Goal: Task Accomplishment & Management: Manage account settings

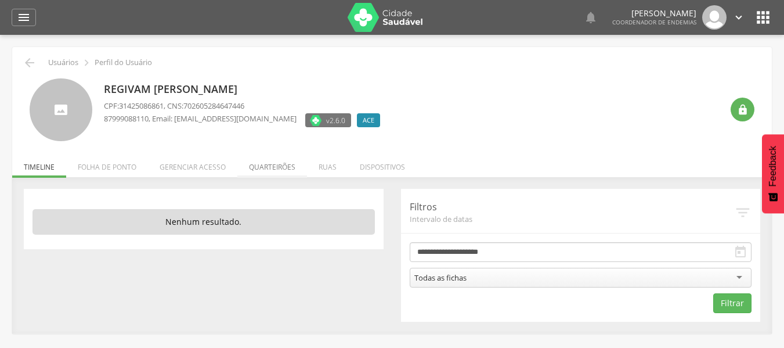
click at [283, 161] on li "Quarteirões" at bounding box center [272, 163] width 70 height 27
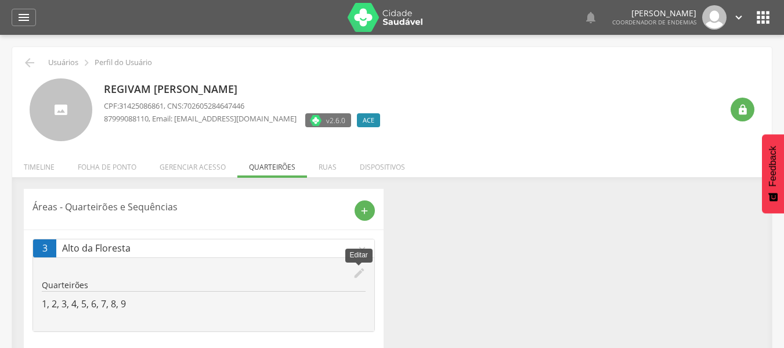
click at [355, 271] on icon "edit" at bounding box center [359, 272] width 13 height 13
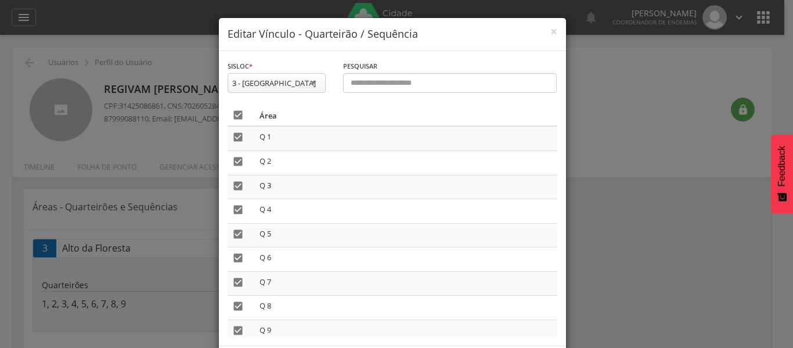
click at [235, 118] on icon "" at bounding box center [238, 115] width 12 height 12
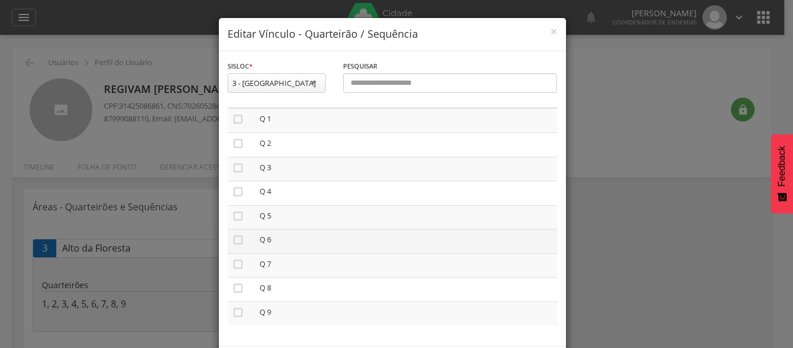
scroll to position [53, 0]
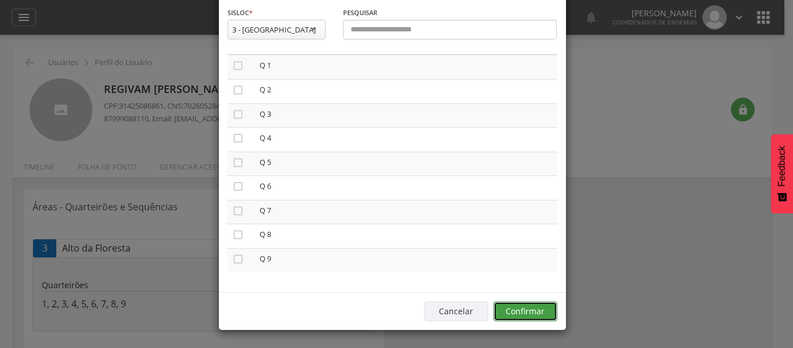
click at [522, 315] on button "Confirmar" at bounding box center [525, 311] width 64 height 20
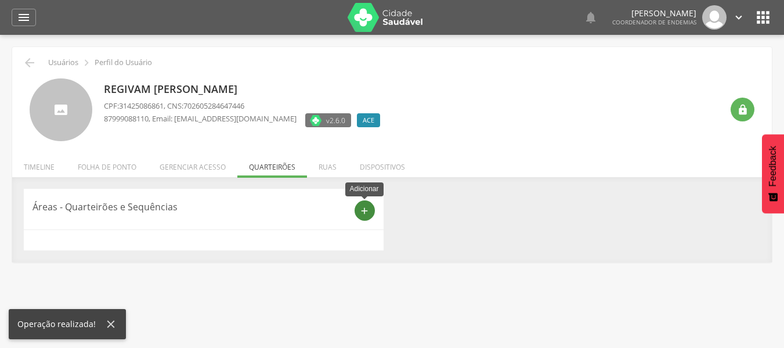
click at [366, 209] on icon "add" at bounding box center [364, 211] width 10 height 10
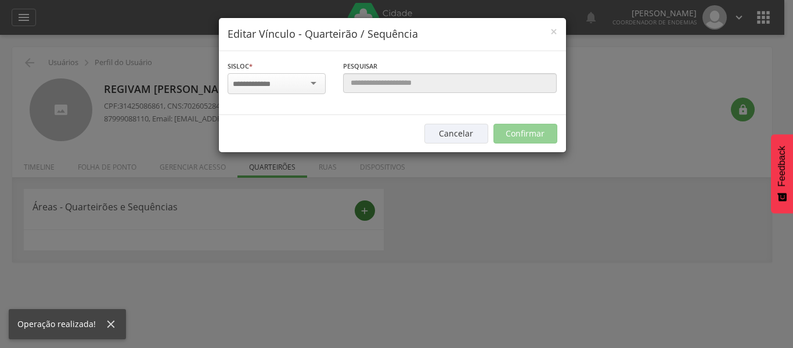
scroll to position [0, 0]
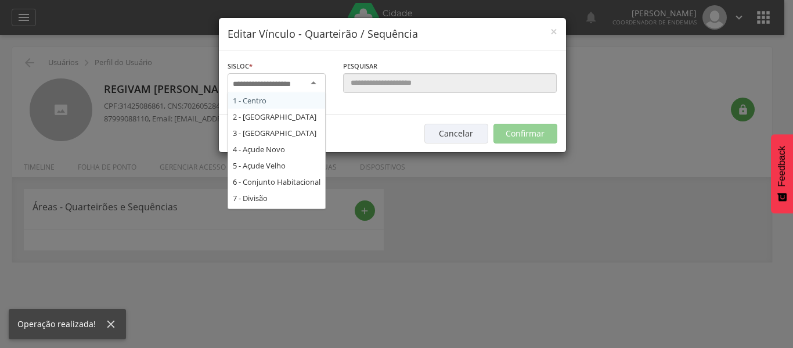
click at [315, 85] on div at bounding box center [277, 83] width 98 height 21
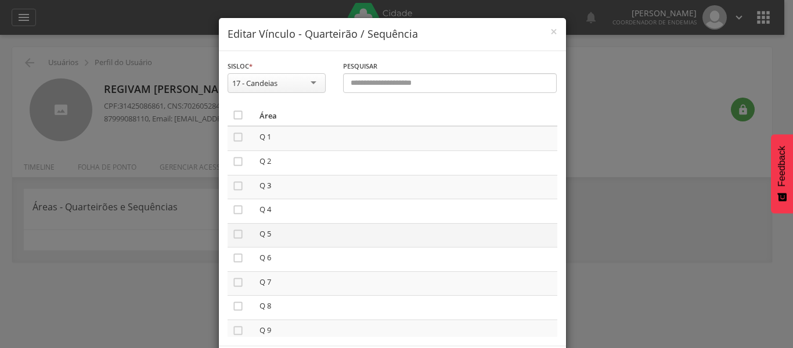
scroll to position [114, 0]
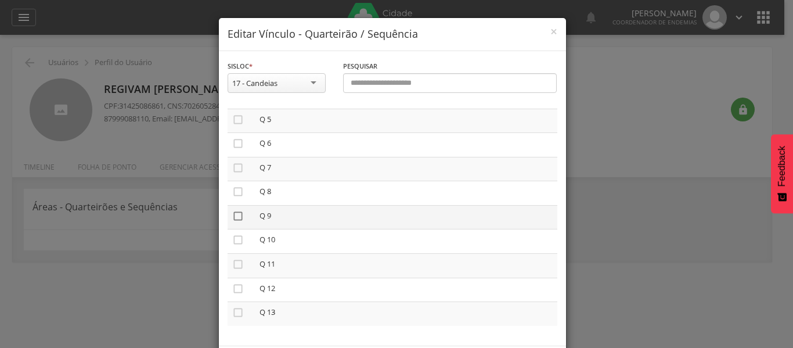
click at [232, 217] on icon "" at bounding box center [238, 216] width 12 height 12
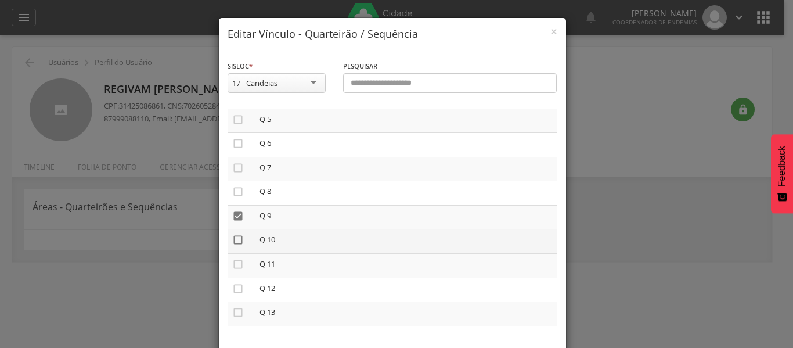
click at [233, 237] on icon "" at bounding box center [238, 240] width 12 height 12
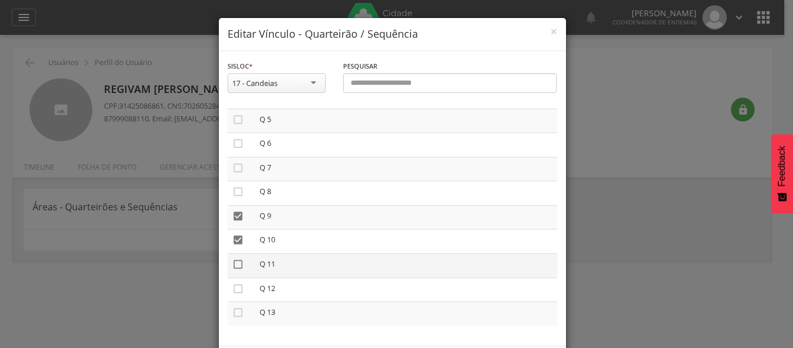
click at [235, 264] on icon "" at bounding box center [238, 264] width 12 height 12
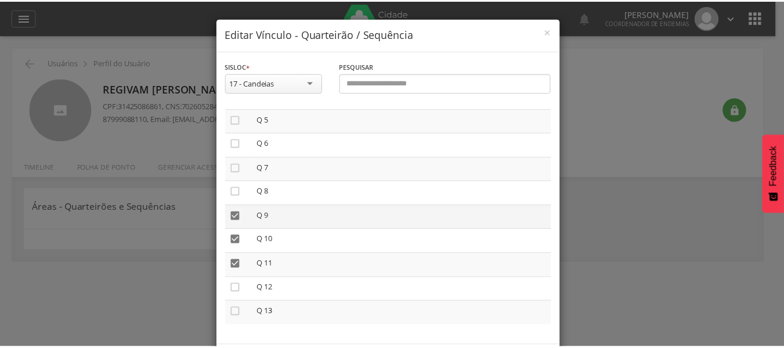
scroll to position [53, 0]
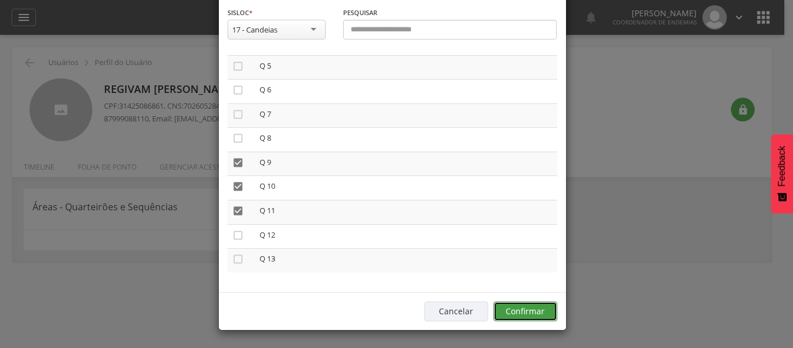
click at [528, 318] on button "Confirmar" at bounding box center [525, 311] width 64 height 20
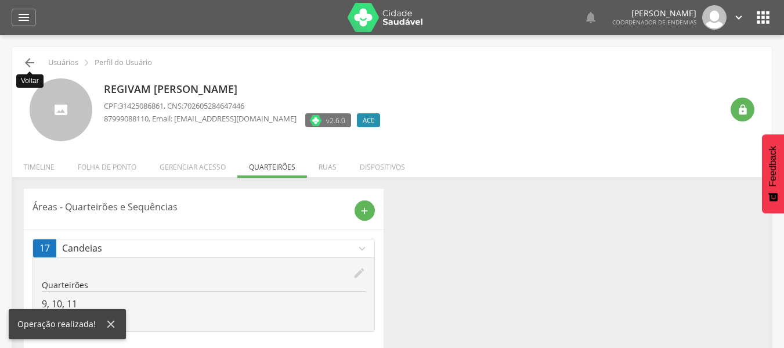
click at [28, 58] on icon "" at bounding box center [30, 63] width 14 height 14
